Goal: Task Accomplishment & Management: Manage account settings

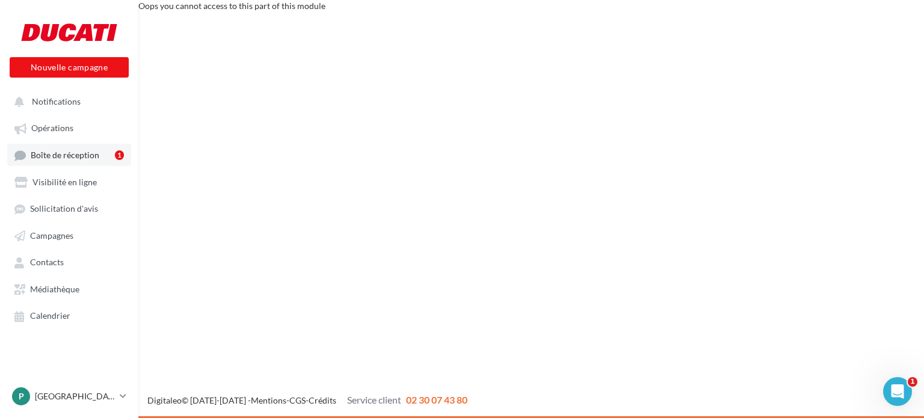
click at [65, 151] on span "Boîte de réception" at bounding box center [65, 155] width 69 height 10
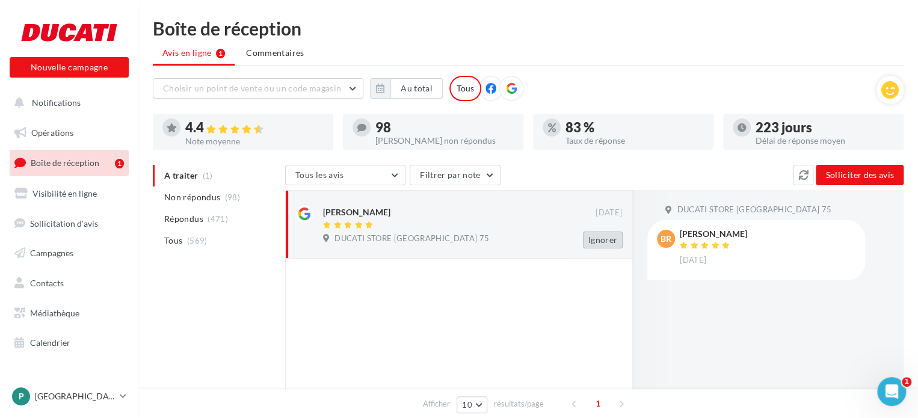
click at [609, 241] on button "Ignorer" at bounding box center [603, 240] width 40 height 17
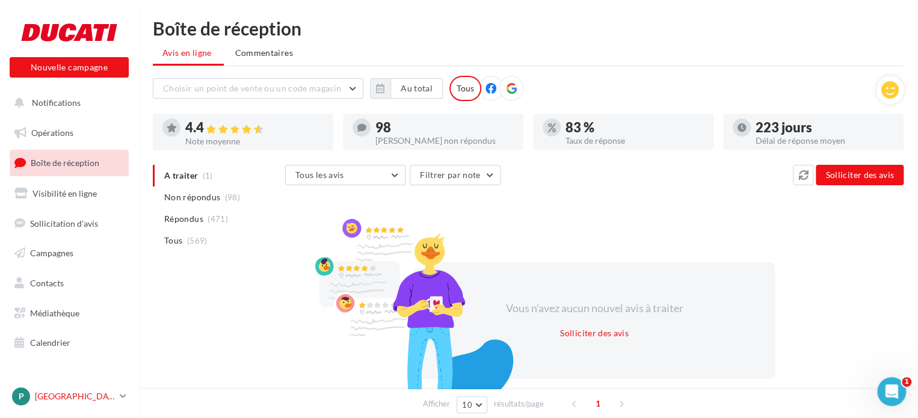
click at [53, 392] on p "[GEOGRAPHIC_DATA]" at bounding box center [75, 396] width 80 height 12
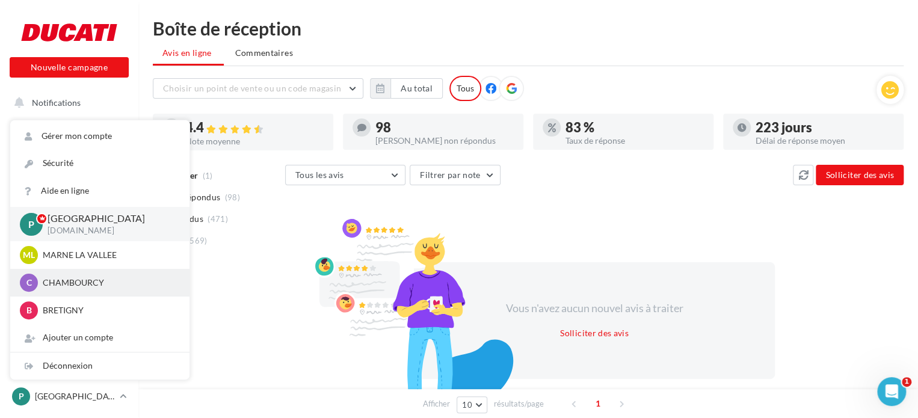
click at [85, 283] on p "CHAMBOURCY" at bounding box center [109, 283] width 132 height 12
